Goal: Task Accomplishment & Management: Manage account settings

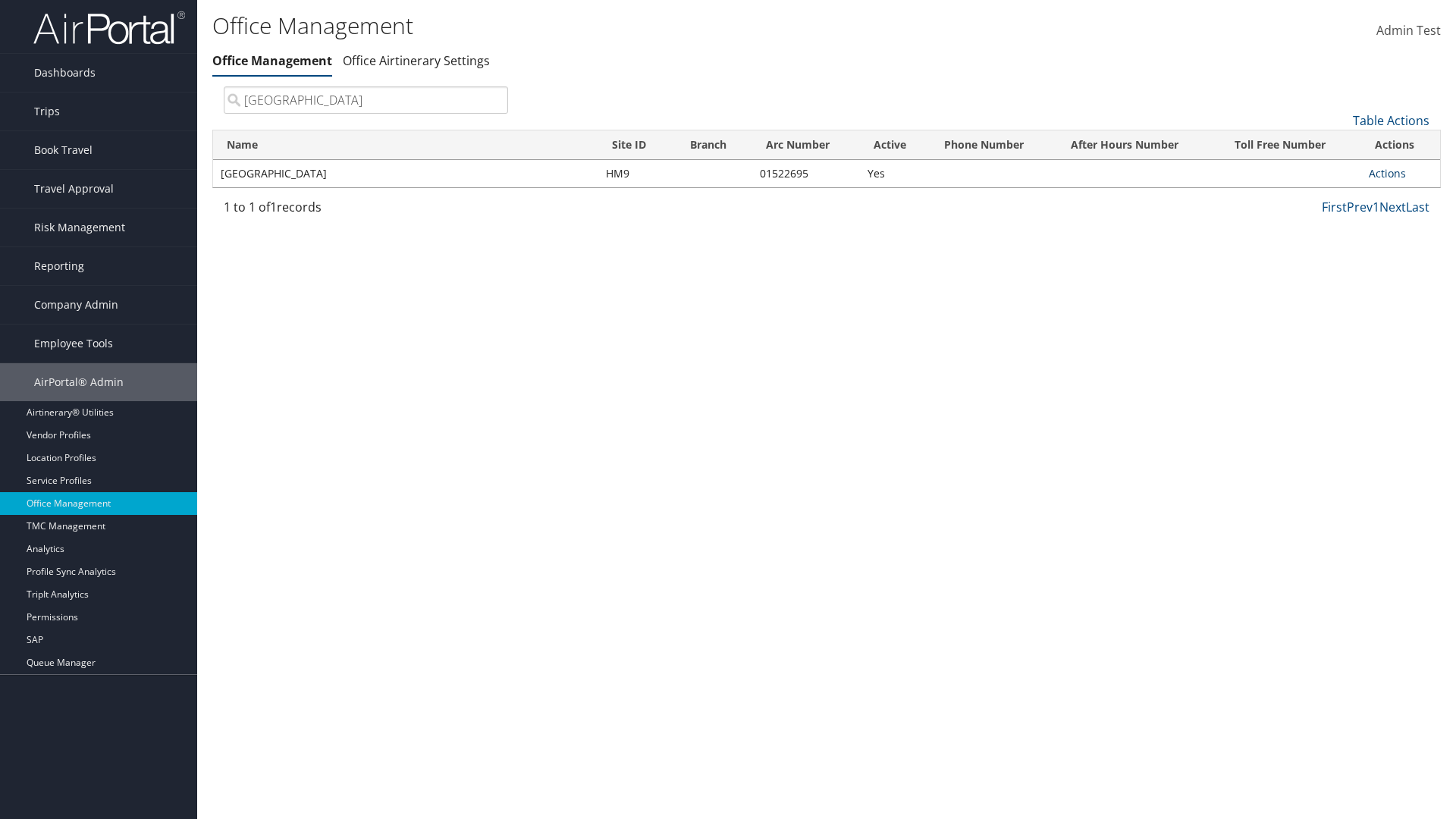
type input "[GEOGRAPHIC_DATA]"
click at [1387, 173] on link "Actions" at bounding box center [1388, 174] width 38 height 14
click at [1337, 272] on link "Edit Travel Policy" at bounding box center [1337, 273] width 128 height 26
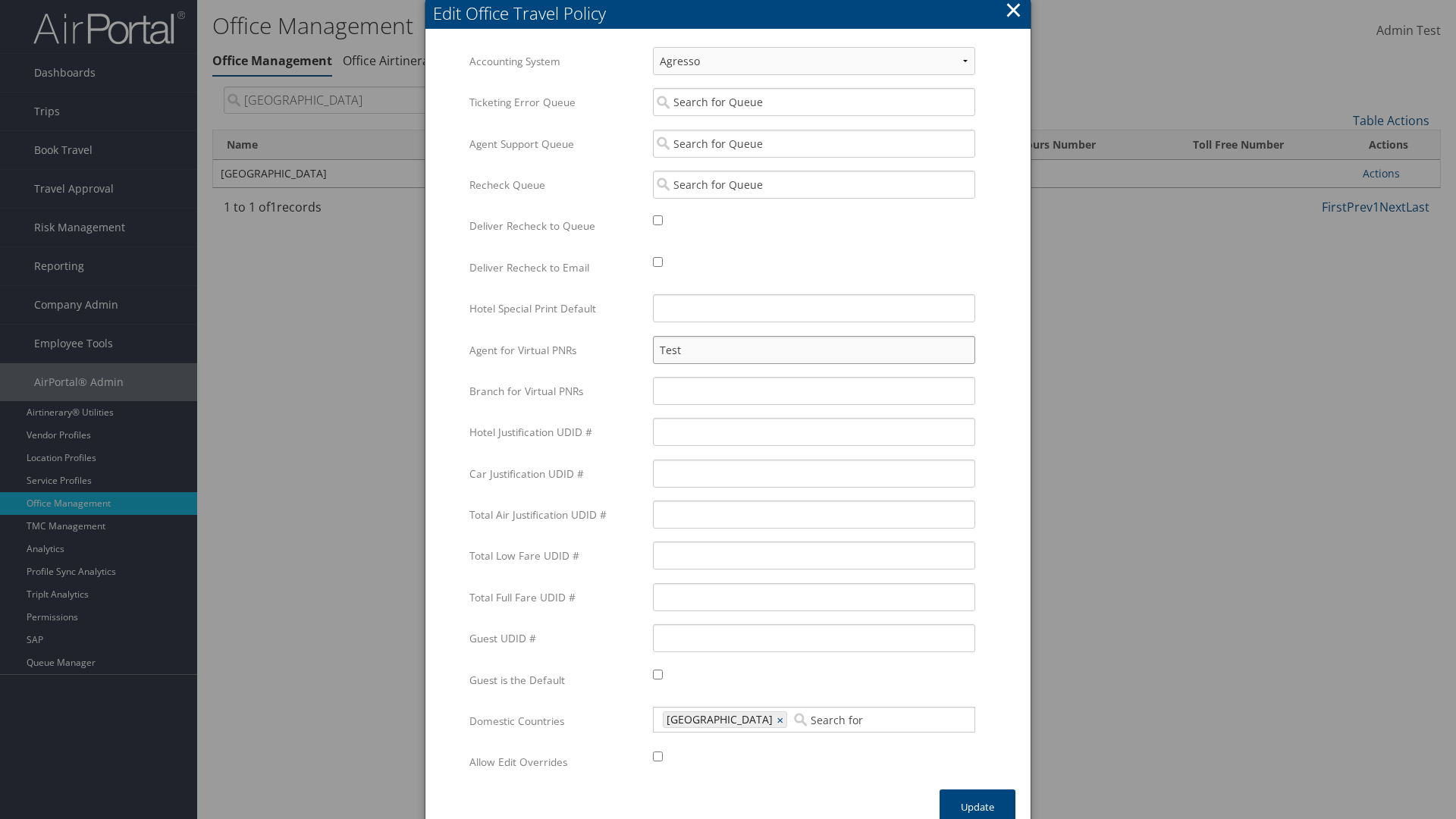
click at [813, 350] on input "Test" at bounding box center [814, 349] width 322 height 28
type input "Test"
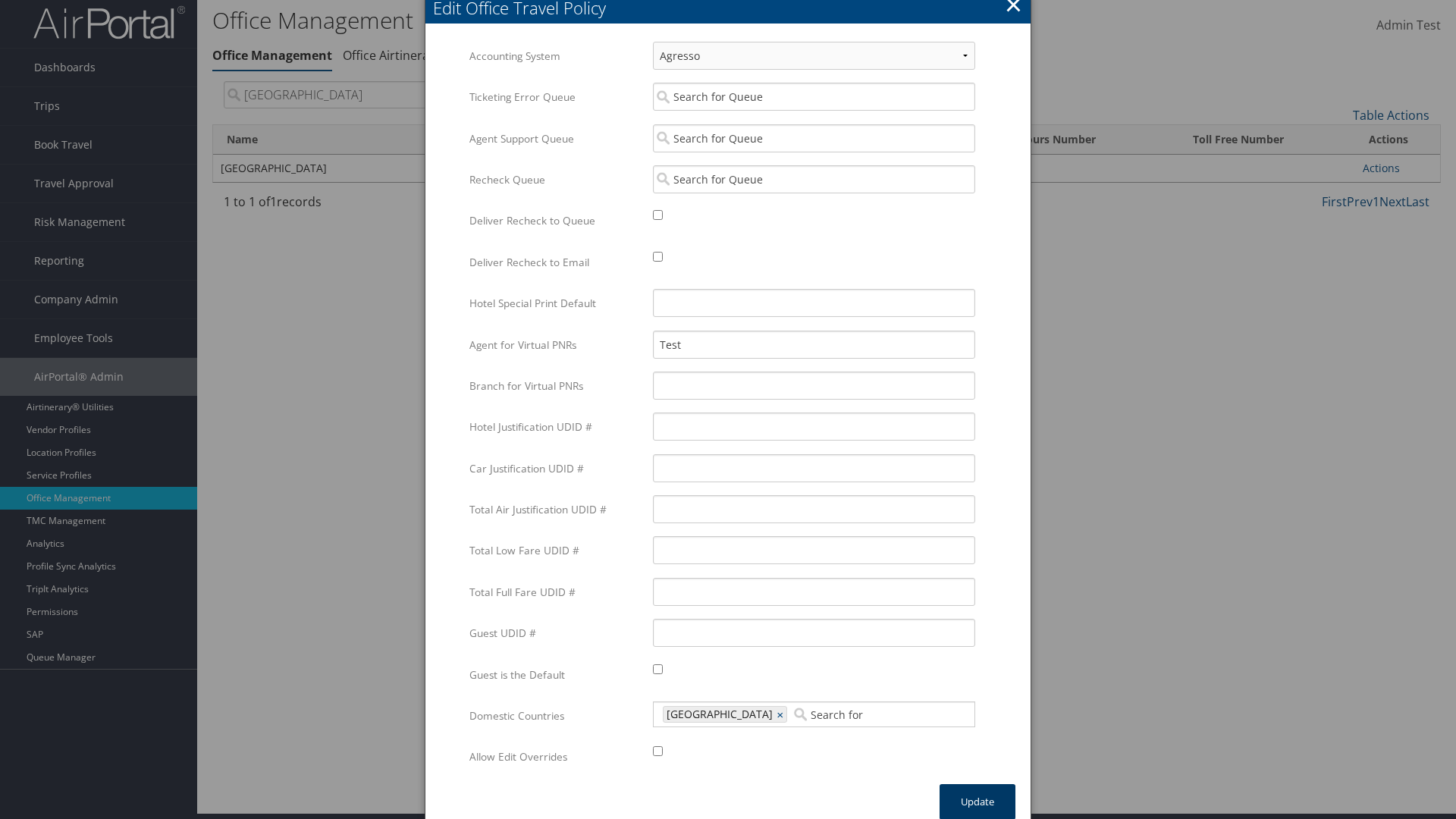
click at [977, 801] on button "Update" at bounding box center [977, 802] width 76 height 36
